Goal: Information Seeking & Learning: Check status

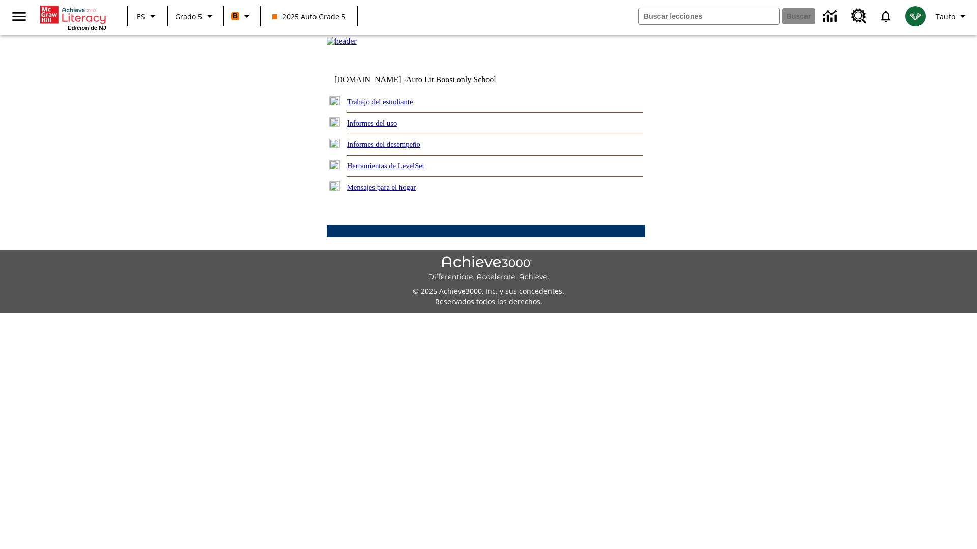
click at [397, 149] on link "Informes del desempeño" at bounding box center [383, 144] width 73 height 8
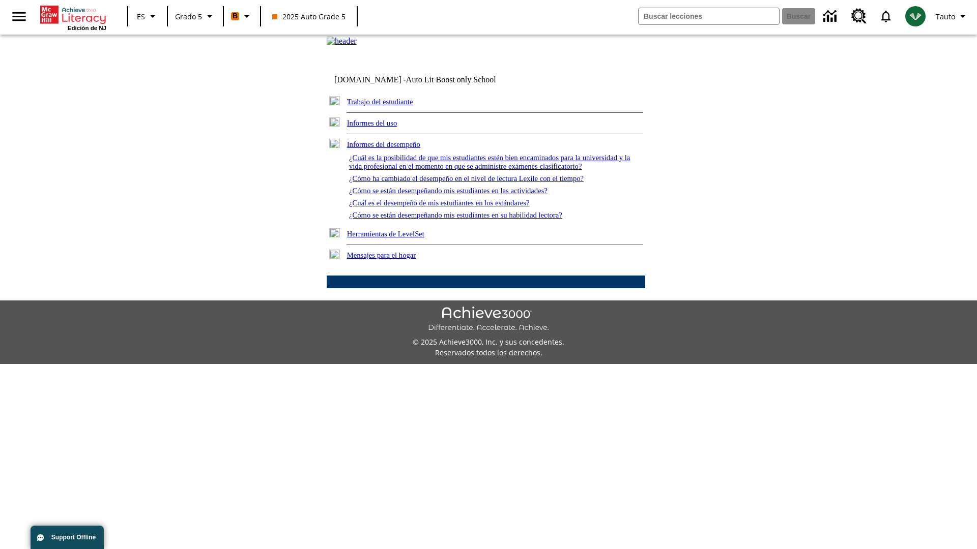
click at [474, 219] on link "¿Cómo se están desempeñando mis estudiantes en su habilidad lectora?" at bounding box center [455, 215] width 213 height 8
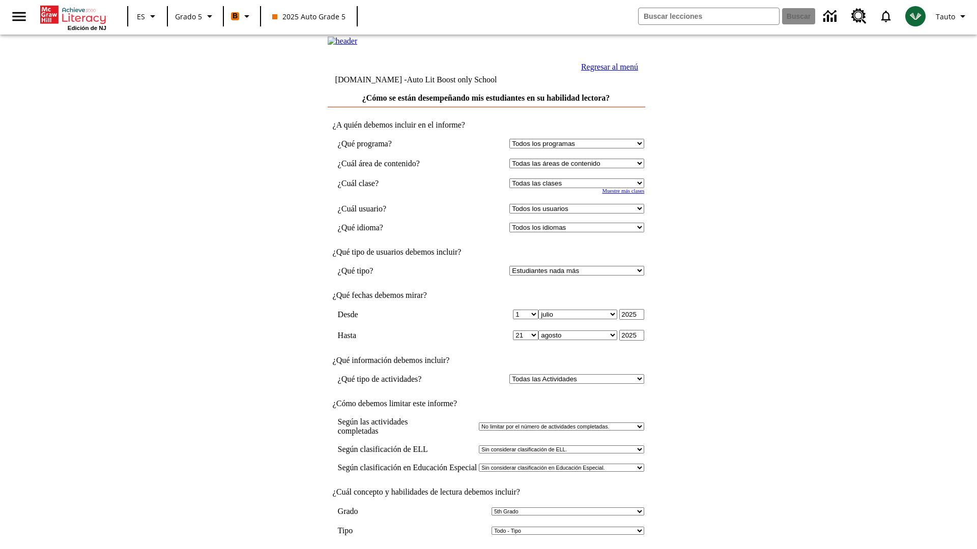
click at [579, 188] on select "Seleccionar una clase: Todas las clases 2025 Auto Grade 5 OL 2025 Auto Grade 6" at bounding box center [576, 184] width 135 height 10
select select "11133131"
click at [579, 214] on select "Todos los usuarios Cat, Sautoen Cat, Sautoes Cat, Sautoss Donotlogin, Sautoen T…" at bounding box center [576, 209] width 135 height 10
select select "21437107"
